Goal: Task Accomplishment & Management: Manage account settings

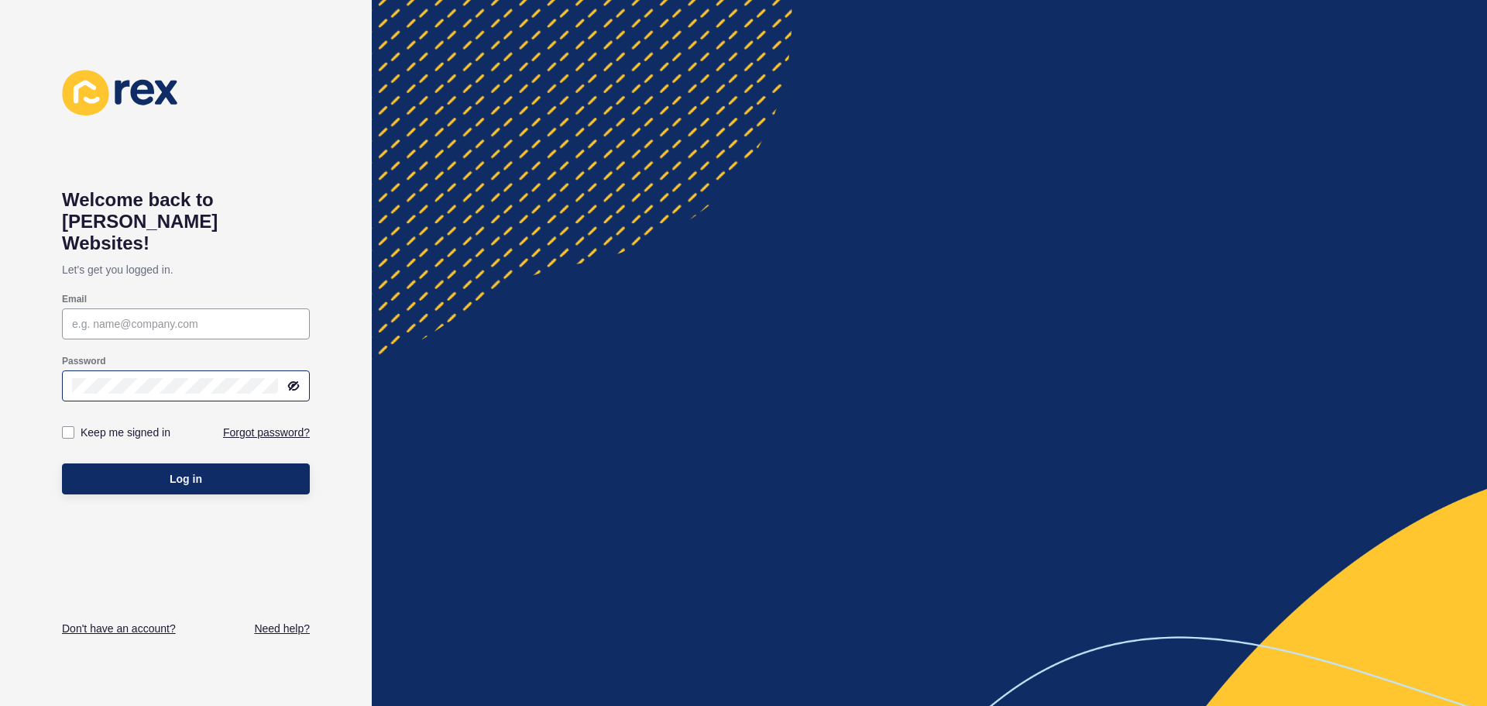
click at [127, 370] on div at bounding box center [186, 385] width 248 height 31
click at [297, 382] on icon at bounding box center [294, 386] width 9 height 8
click at [192, 316] on input "Email" at bounding box center [186, 323] width 228 height 15
type input "[EMAIL_ADDRESS][DOMAIN_NAME]"
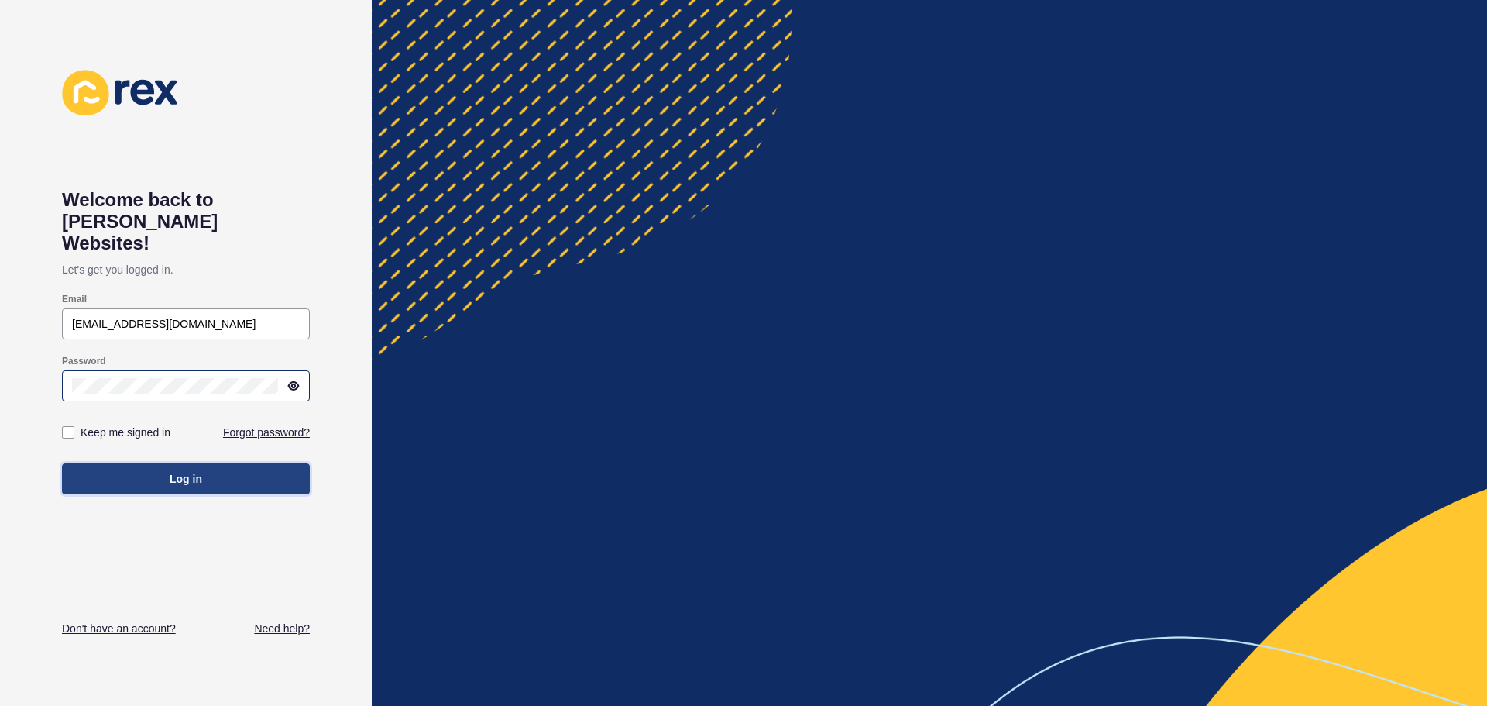
click at [168, 463] on button "Log in" at bounding box center [186, 478] width 248 height 31
click at [73, 426] on label at bounding box center [68, 432] width 12 height 12
click at [73, 428] on input "Keep me signed in" at bounding box center [70, 433] width 10 height 10
checkbox input "true"
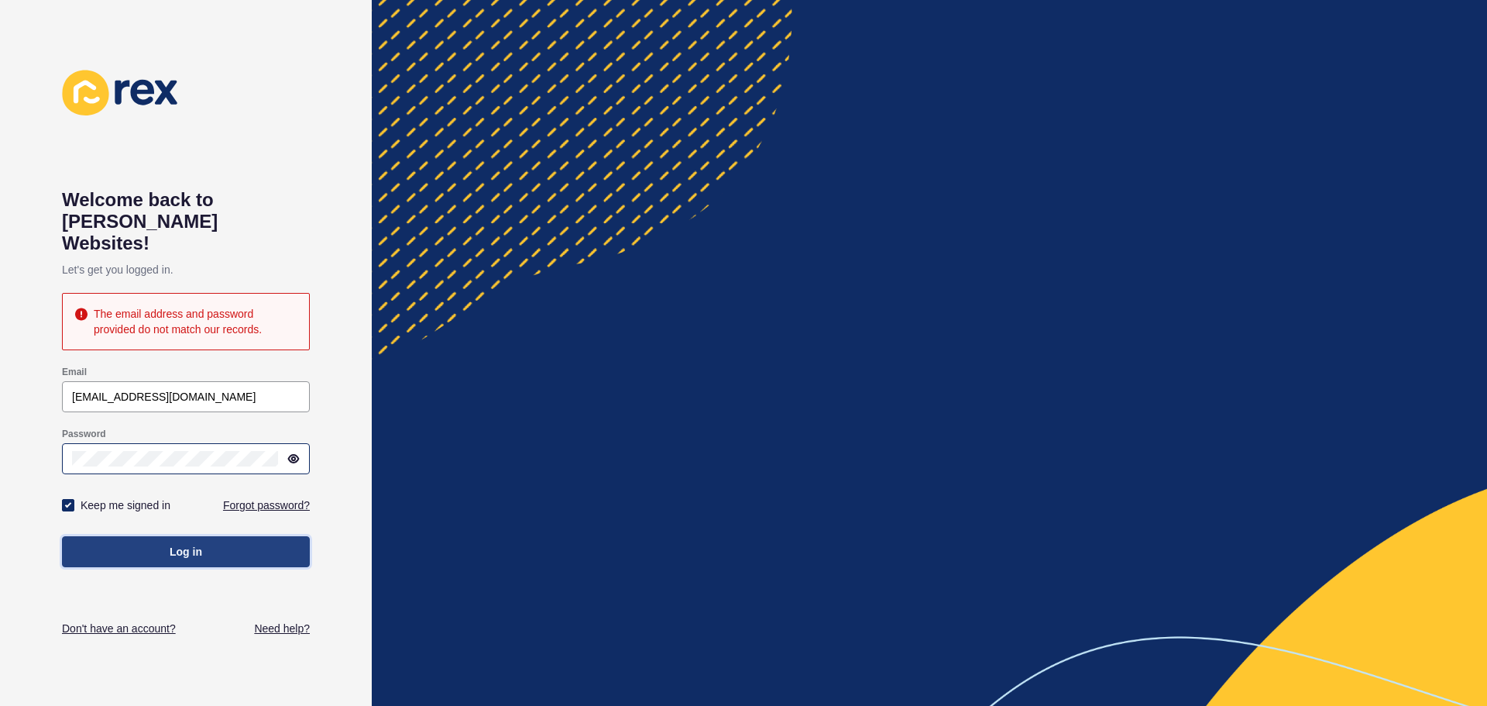
click at [196, 544] on span "Log in" at bounding box center [186, 551] width 33 height 15
